Goal: Task Accomplishment & Management: Manage account settings

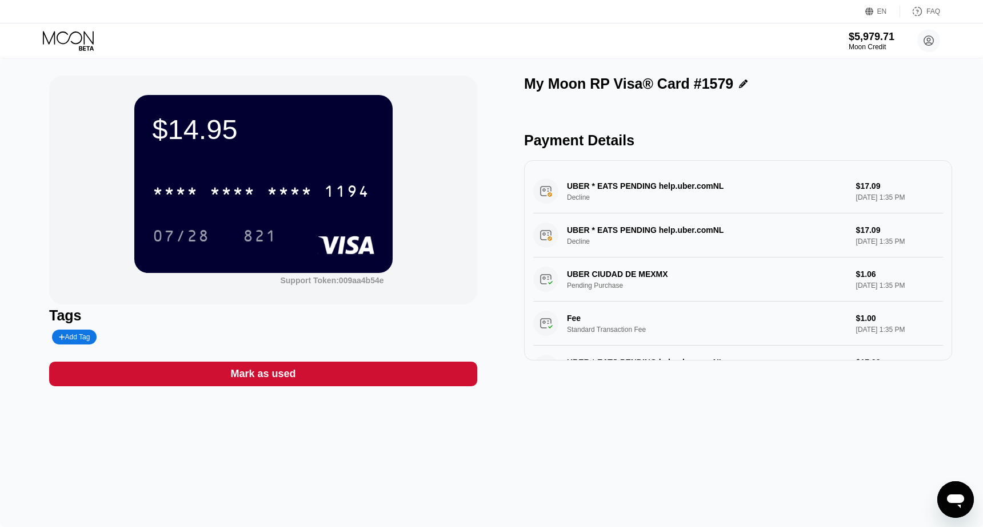
click at [208, 131] on div "$14.95" at bounding box center [264, 129] width 222 height 32
click at [87, 47] on icon at bounding box center [69, 41] width 53 height 20
